Goal: Task Accomplishment & Management: Manage account settings

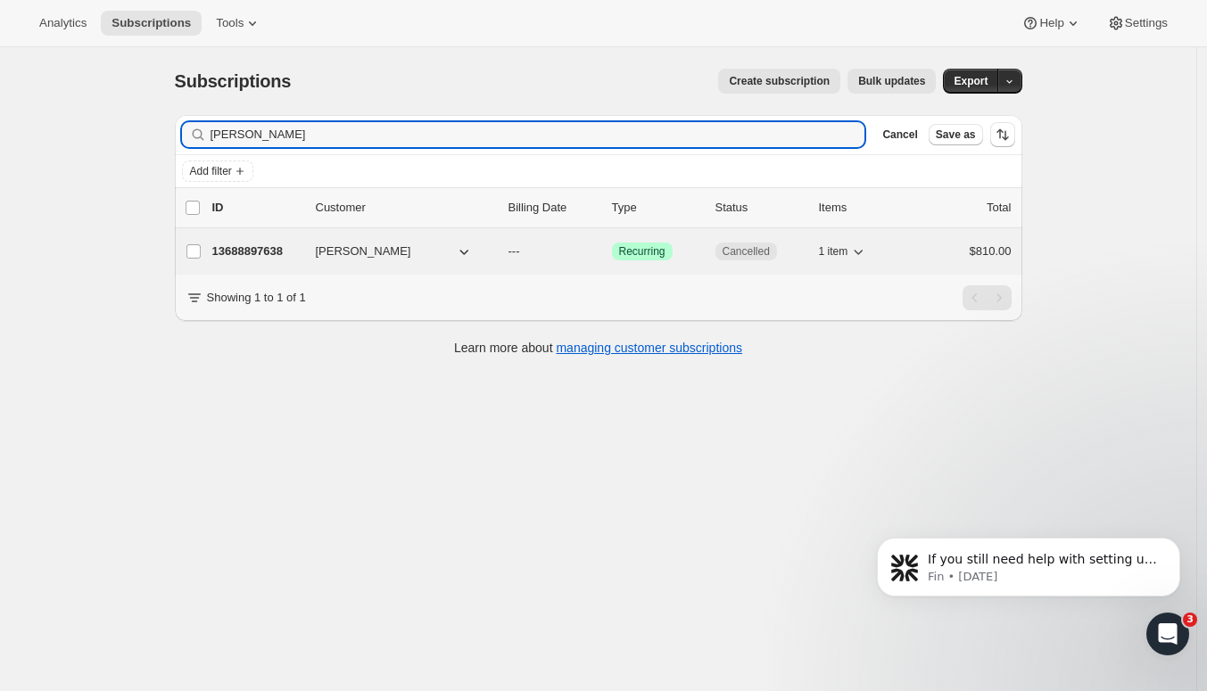
type input "[PERSON_NAME]"
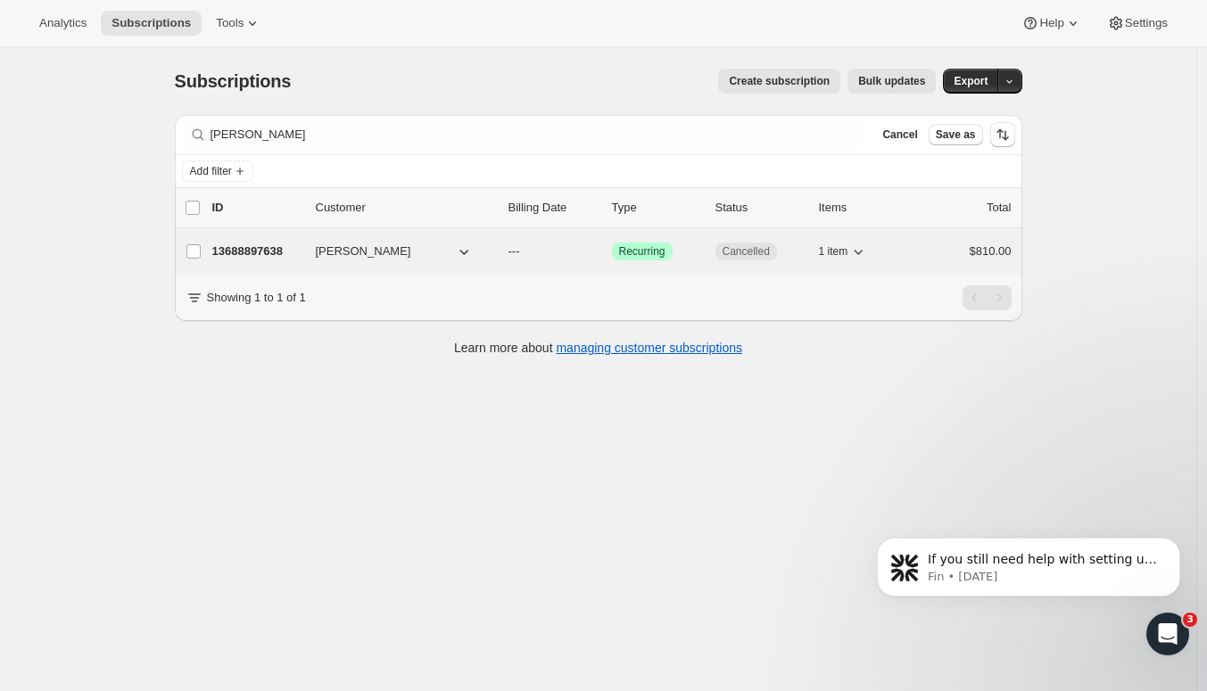
click at [269, 251] on p "13688897638" at bounding box center [256, 252] width 89 height 18
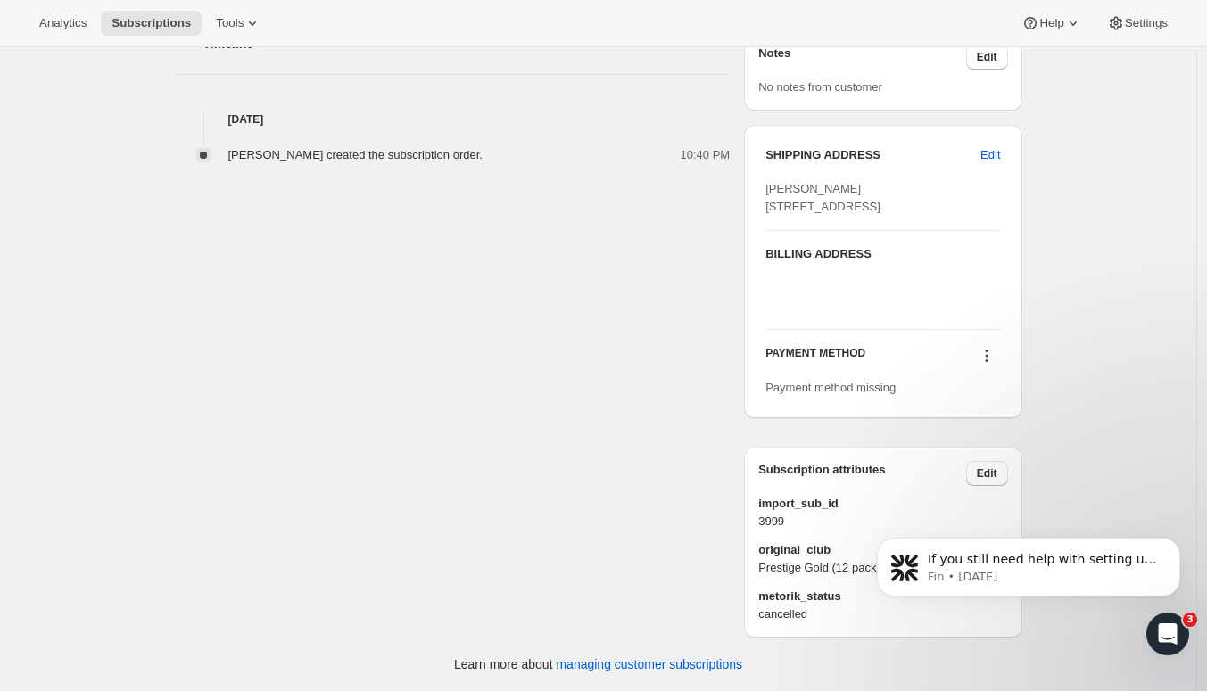
scroll to position [644, 0]
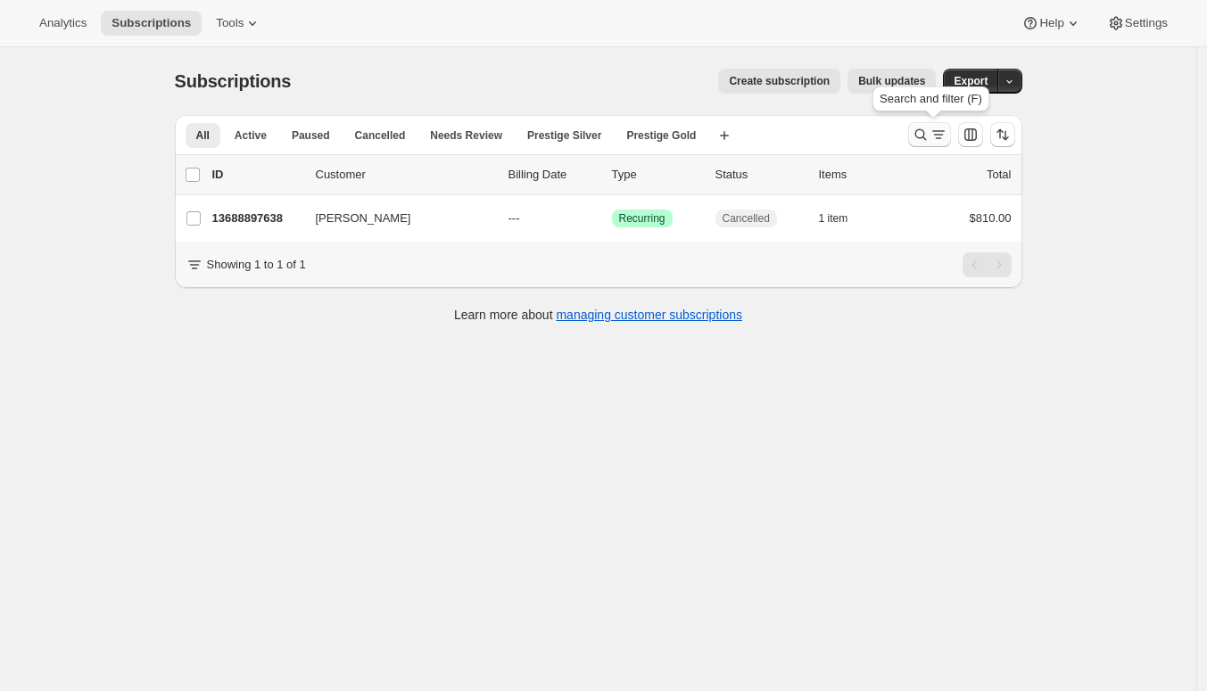
click at [924, 138] on icon "Search and filter results" at bounding box center [920, 135] width 12 height 12
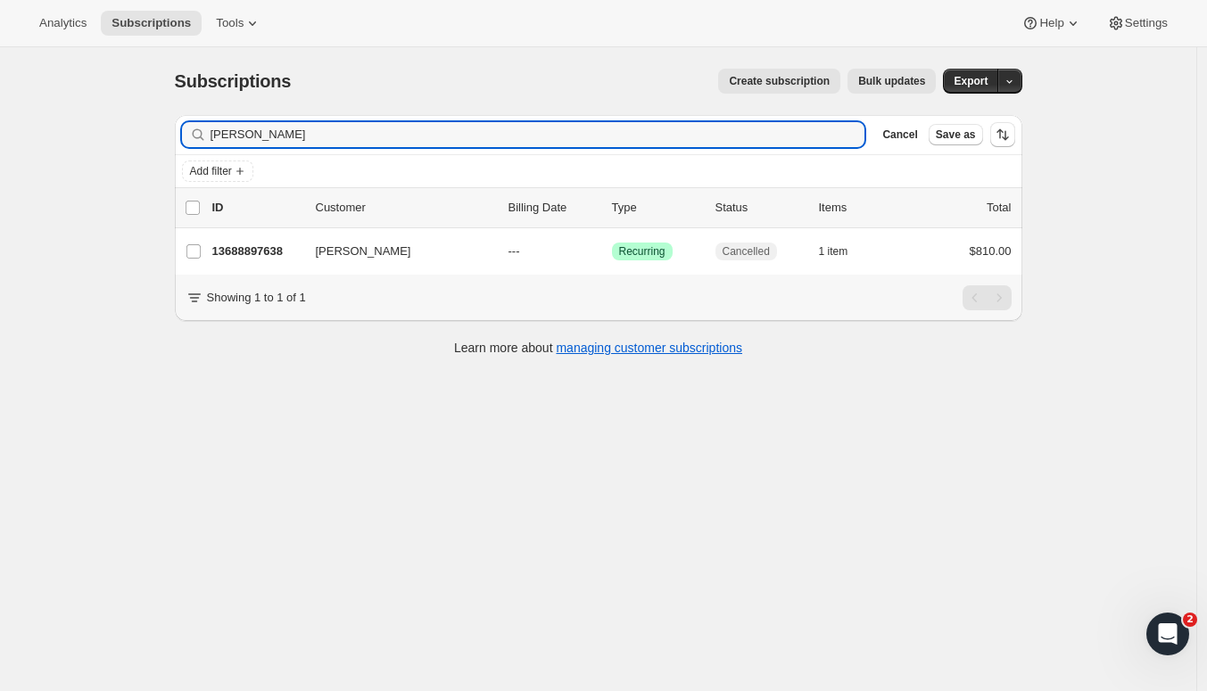
drag, startPoint x: 325, startPoint y: 136, endPoint x: 149, endPoint y: 132, distance: 175.8
click at [148, 131] on div "Subscriptions. This page is ready Subscriptions Create subscription Bulk update…" at bounding box center [598, 392] width 1196 height 691
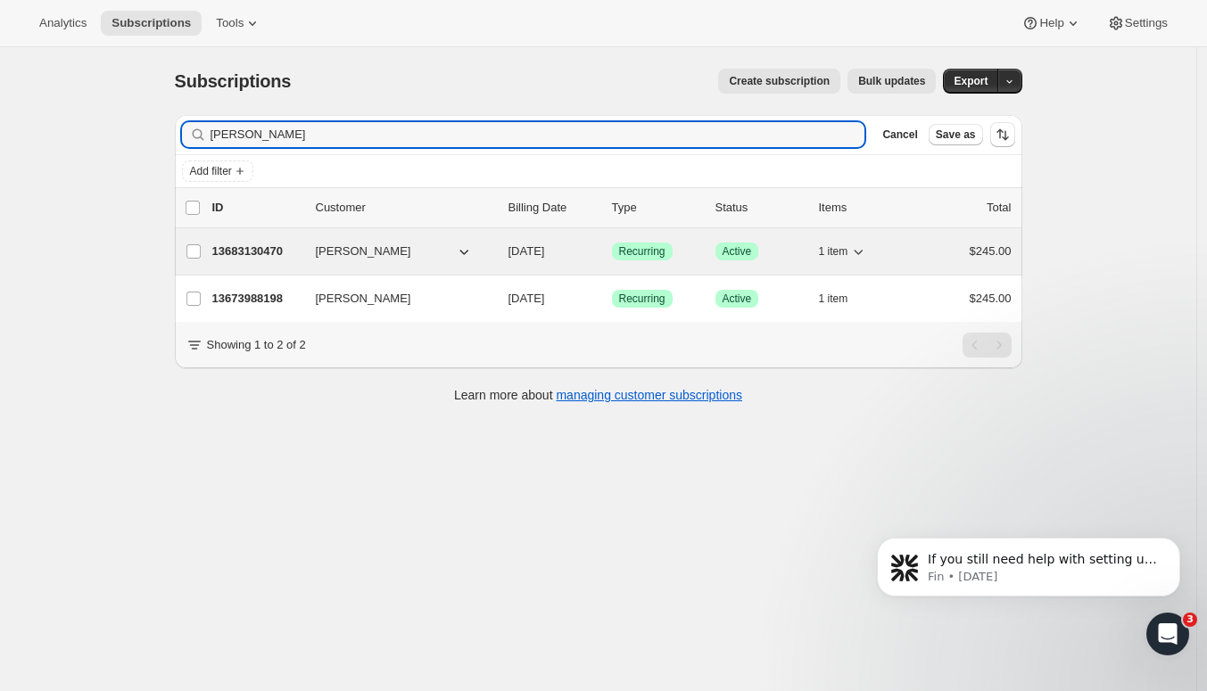
type input "Jennifer Knaggs"
click at [264, 252] on p "13683130470" at bounding box center [256, 252] width 89 height 18
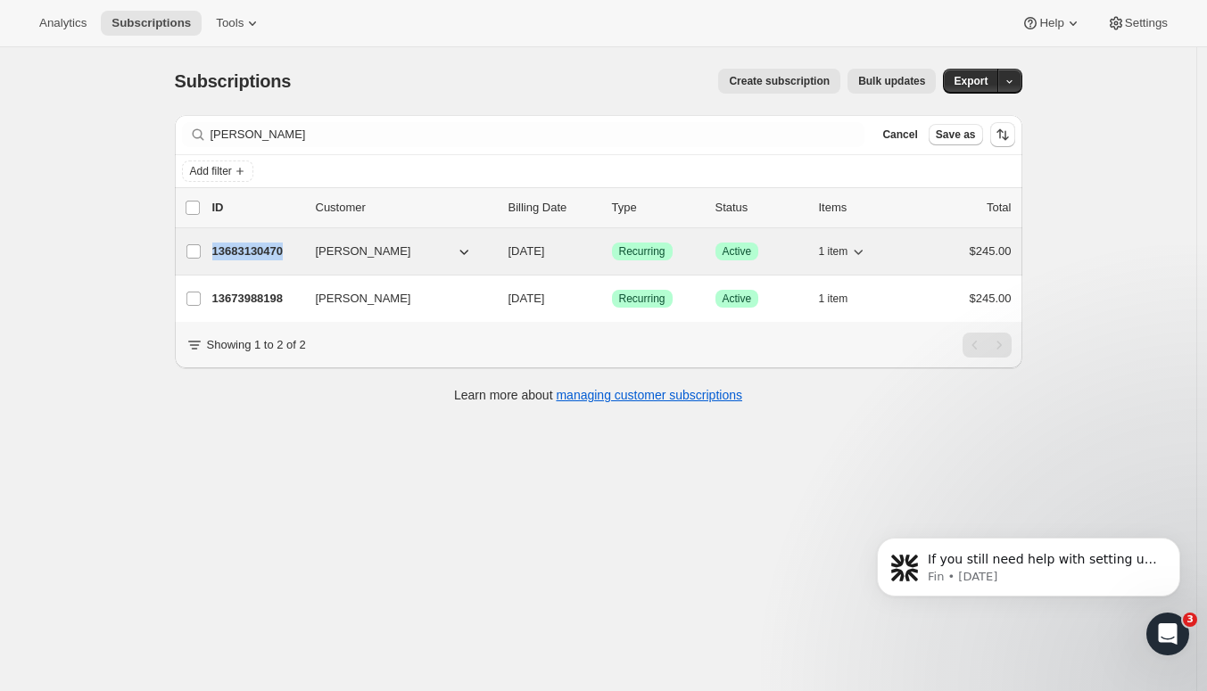
click at [264, 252] on p "13683130470" at bounding box center [256, 252] width 89 height 18
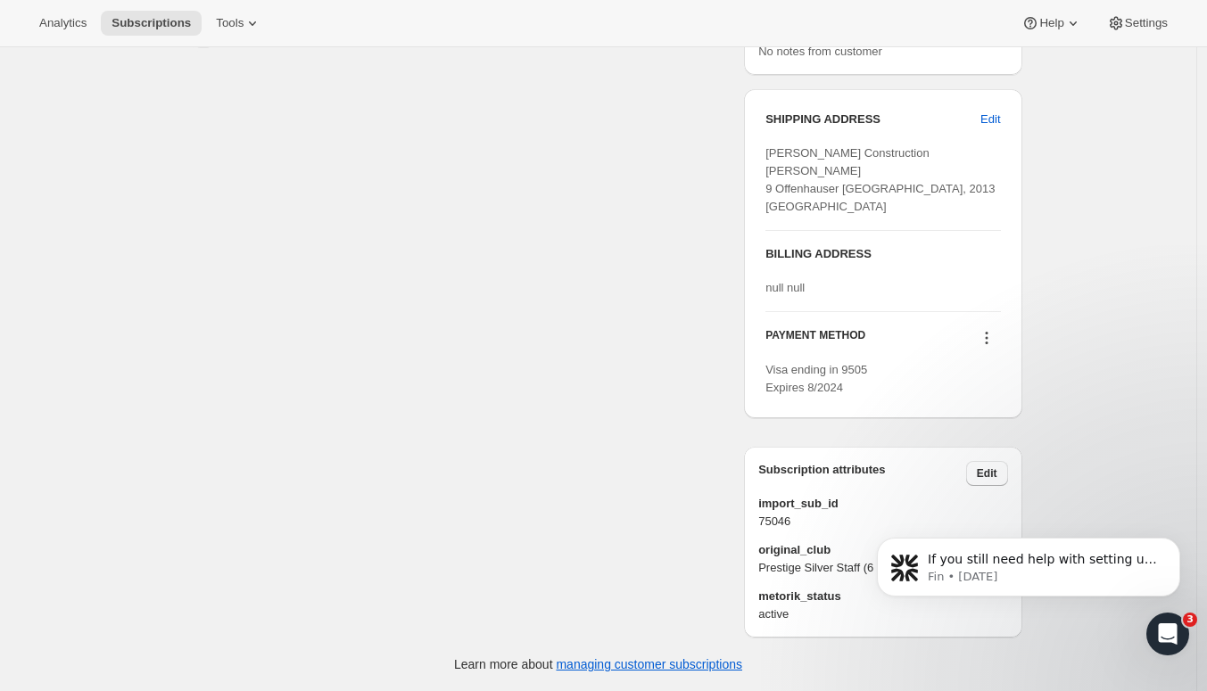
scroll to position [772, 0]
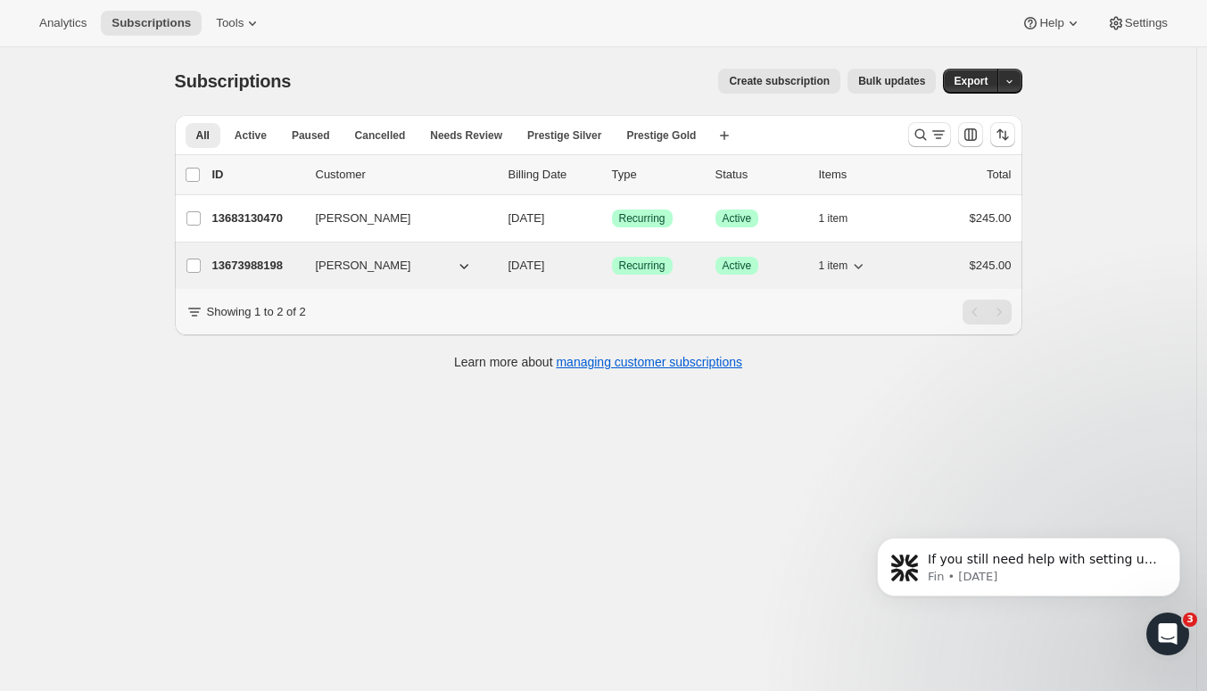
click at [269, 263] on p "13673988198" at bounding box center [256, 266] width 89 height 18
click at [264, 262] on p "13683130470" at bounding box center [256, 266] width 89 height 18
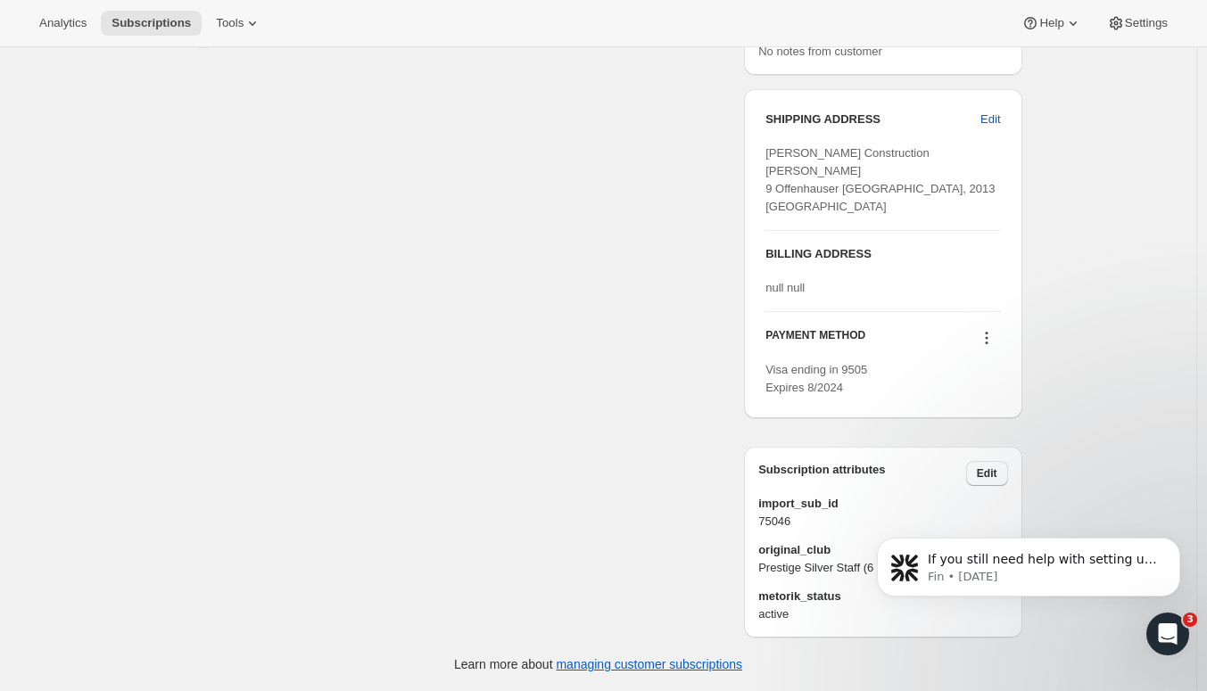
scroll to position [775, 0]
click at [1168, 546] on button "Dismiss notification" at bounding box center [1174, 543] width 23 height 23
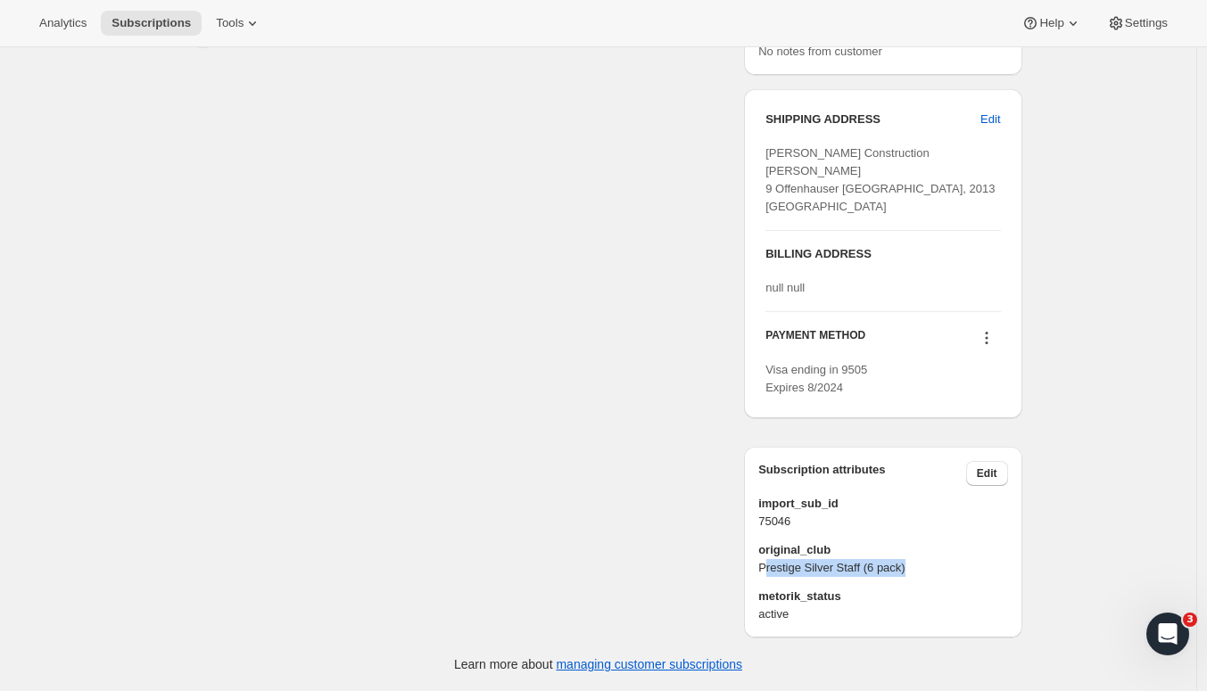
drag, startPoint x: 770, startPoint y: 570, endPoint x: 941, endPoint y: 573, distance: 171.3
click at [941, 573] on span "Prestige Silver Staff (6 pack)" at bounding box center [882, 568] width 249 height 18
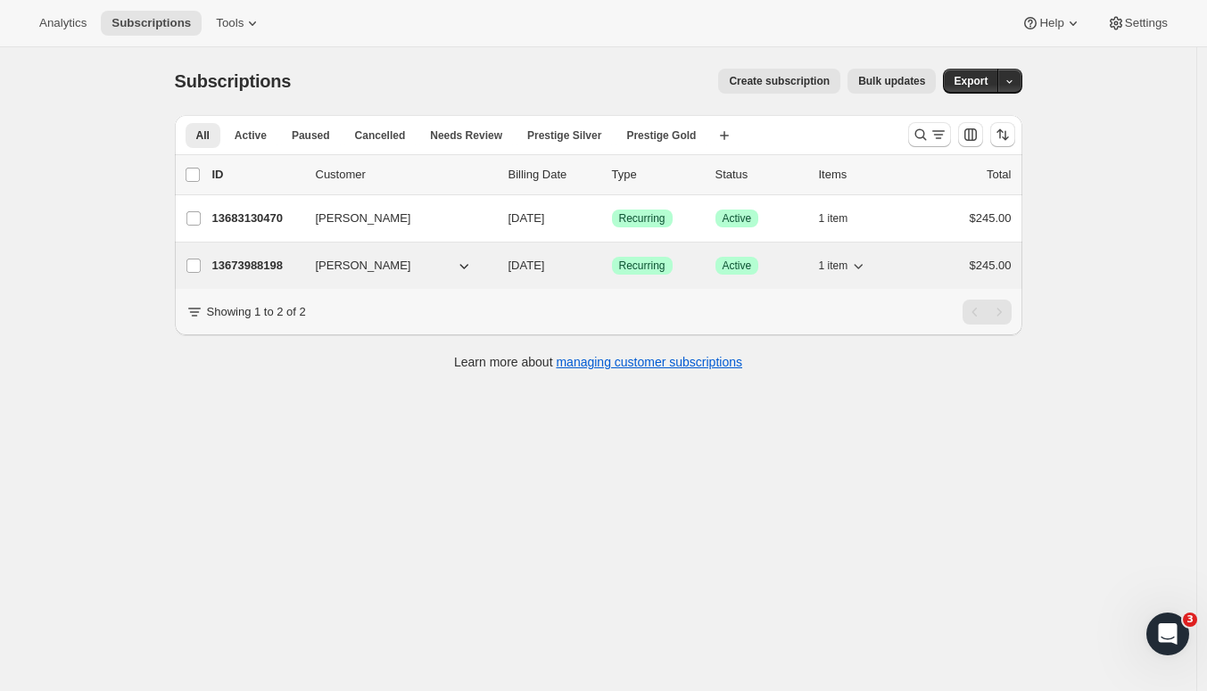
click at [263, 266] on p "13673988198" at bounding box center [256, 266] width 89 height 18
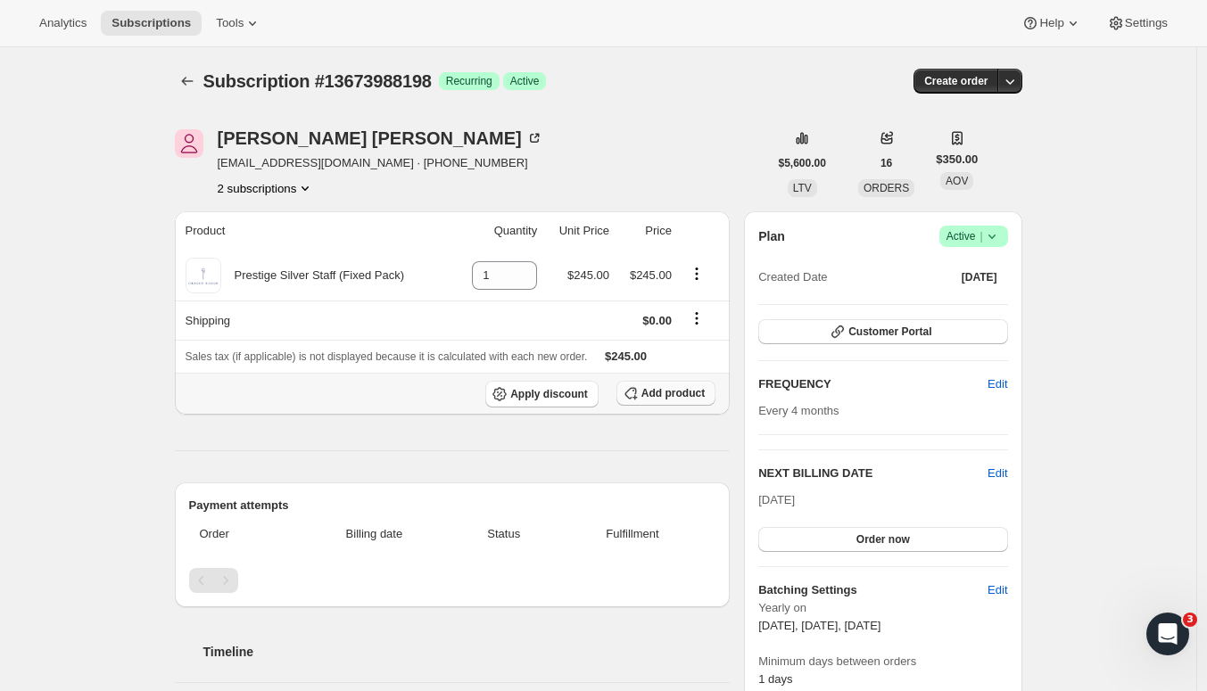
click at [657, 395] on span "Add product" at bounding box center [672, 393] width 63 height 14
click at [888, 335] on span "Customer Portal" at bounding box center [889, 332] width 83 height 14
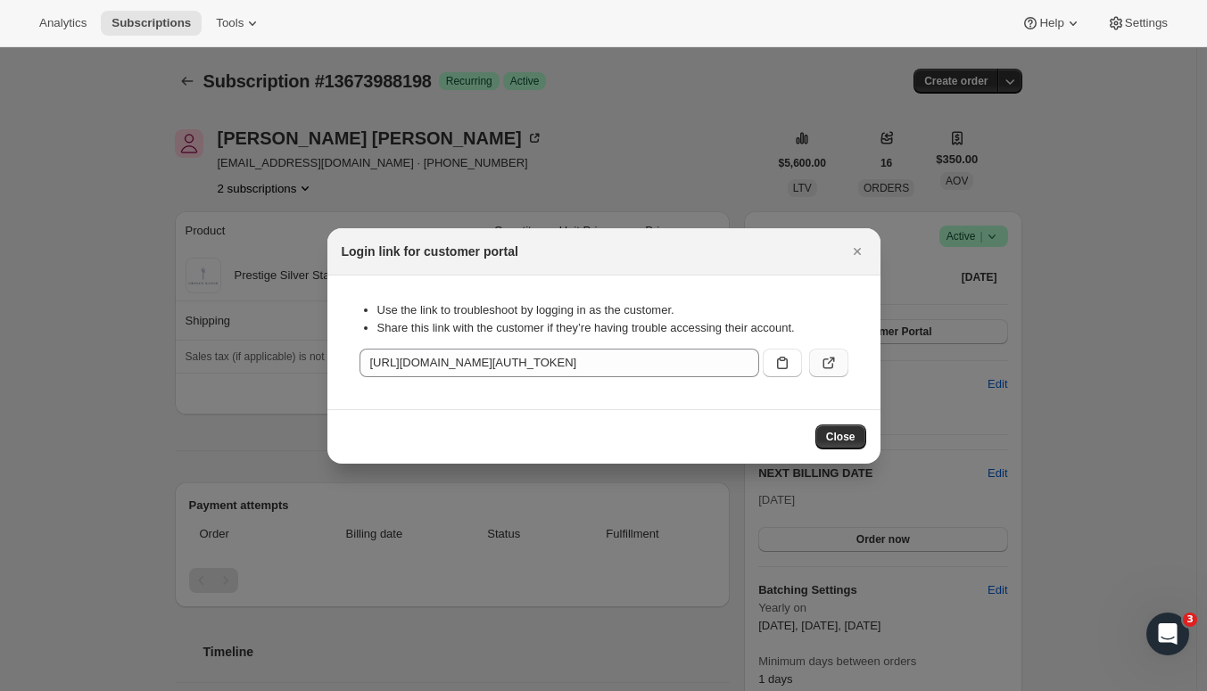
click at [830, 362] on icon ":rdr:" at bounding box center [830, 360] width 7 height 7
click at [870, 252] on div "Login link for customer portal" at bounding box center [603, 251] width 553 height 47
click at [853, 252] on icon "Close" at bounding box center [857, 252] width 18 height 18
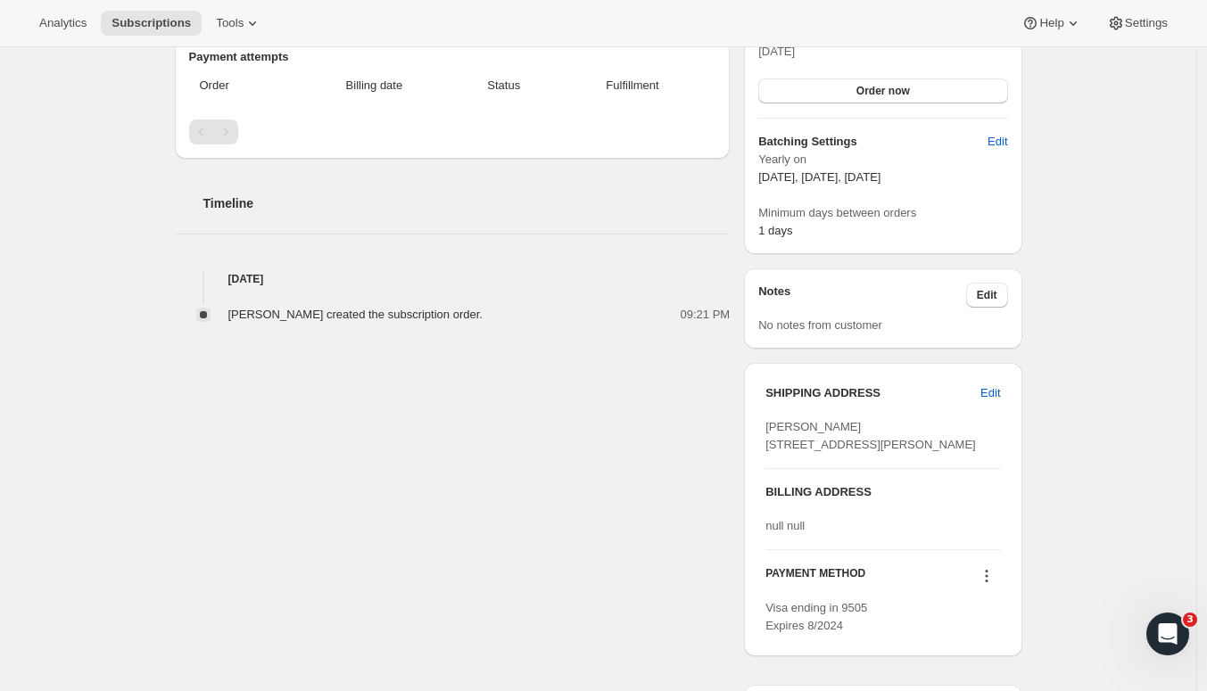
scroll to position [472, 0]
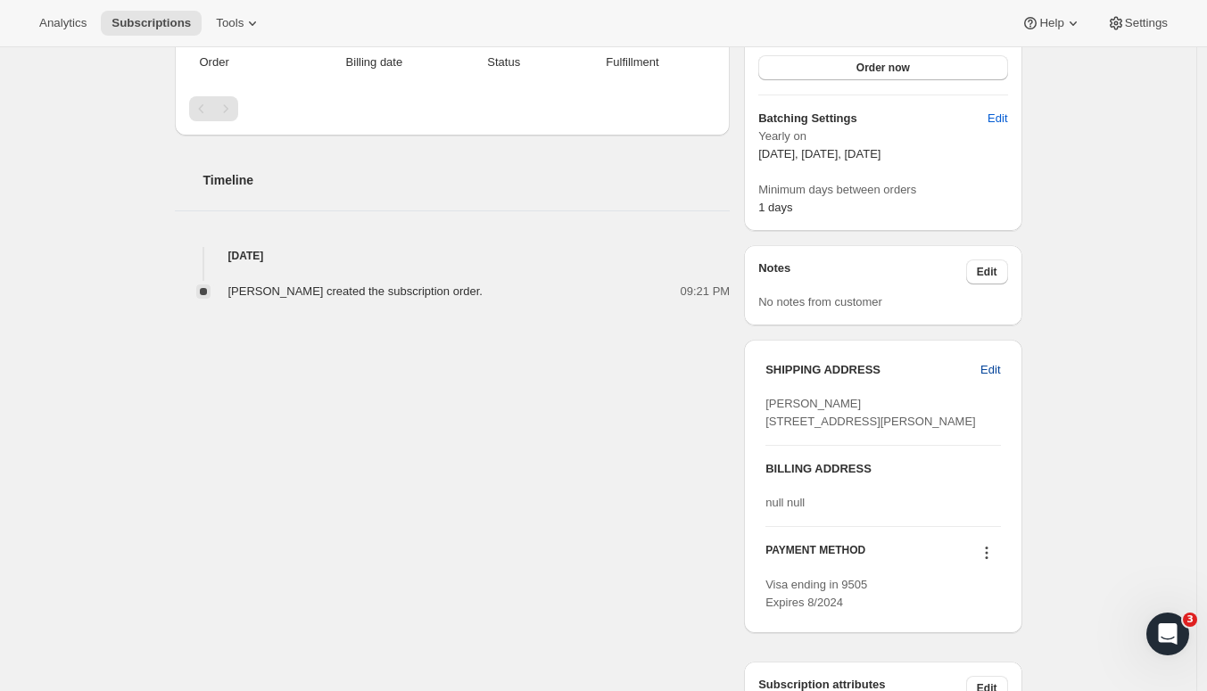
click at [995, 373] on span "Edit" at bounding box center [990, 370] width 20 height 18
select select "HKB"
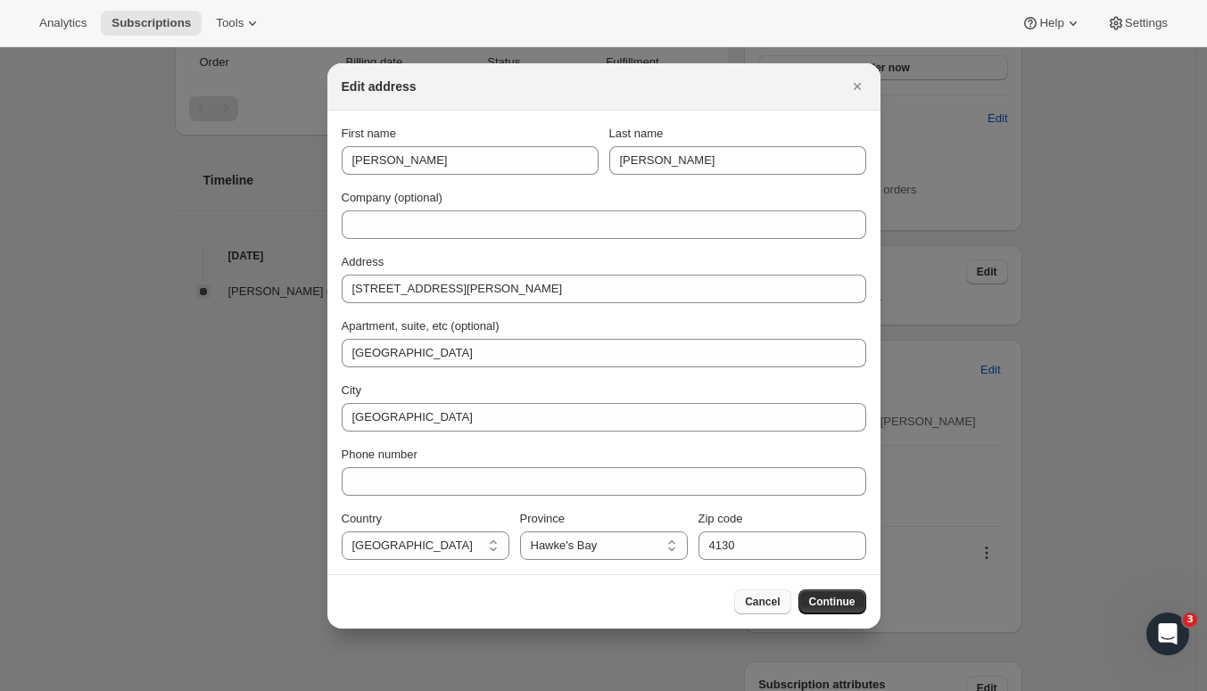
click at [756, 600] on span "Cancel" at bounding box center [762, 602] width 35 height 14
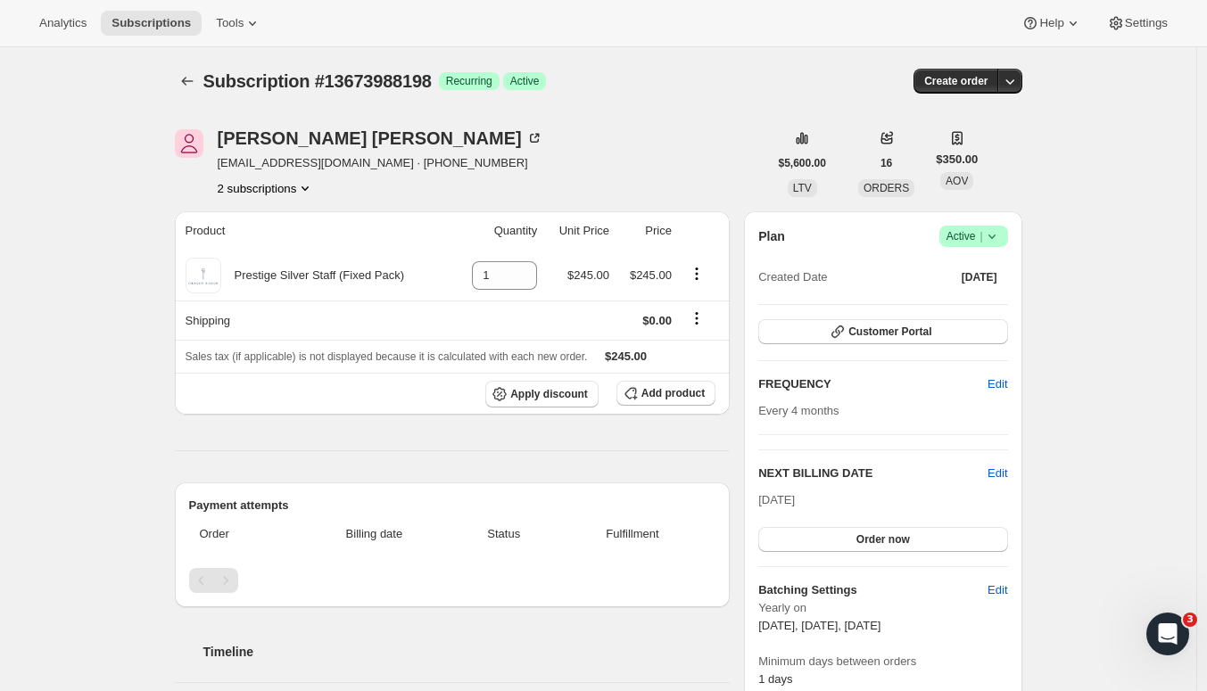
scroll to position [0, 0]
